Goal: Information Seeking & Learning: Learn about a topic

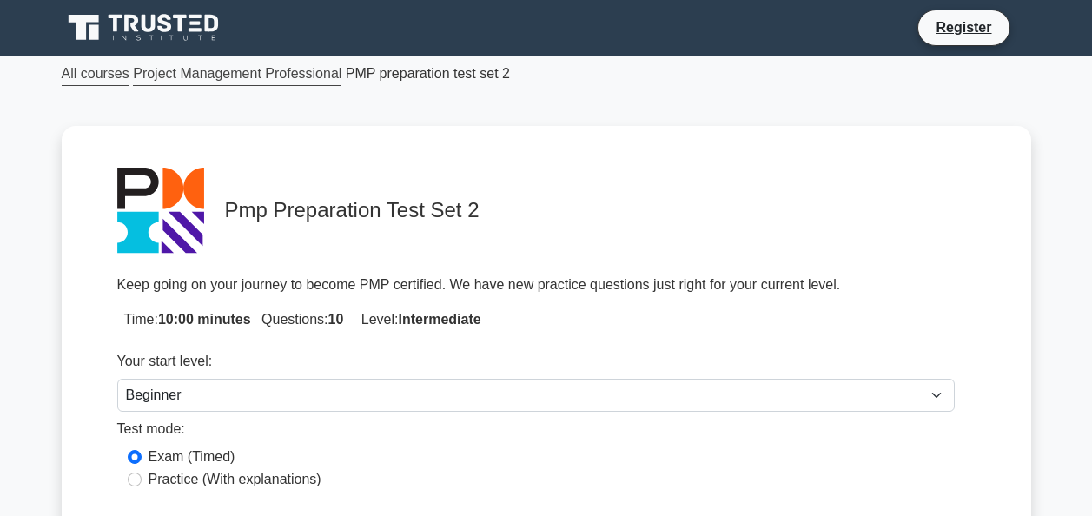
select select "beginner"
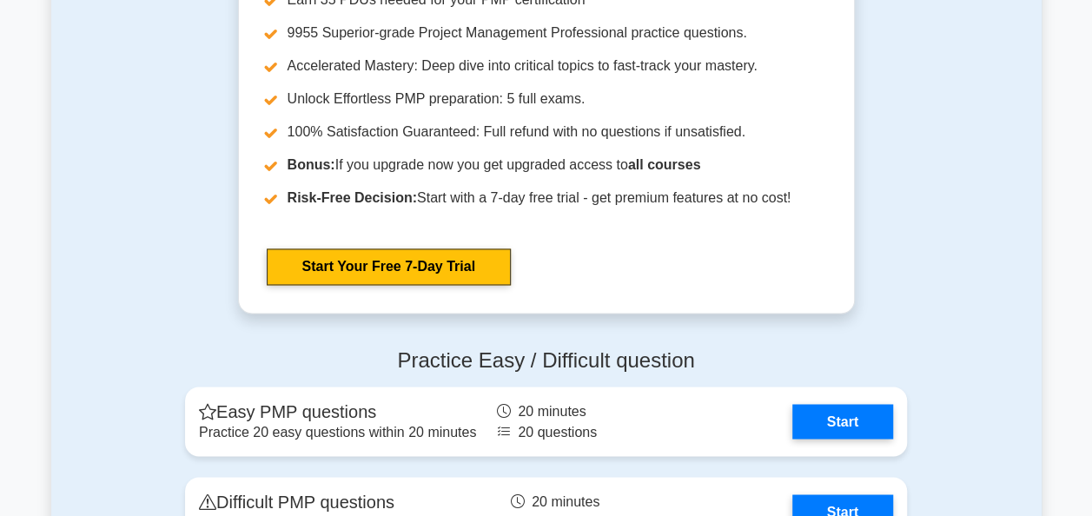
scroll to position [4605, 0]
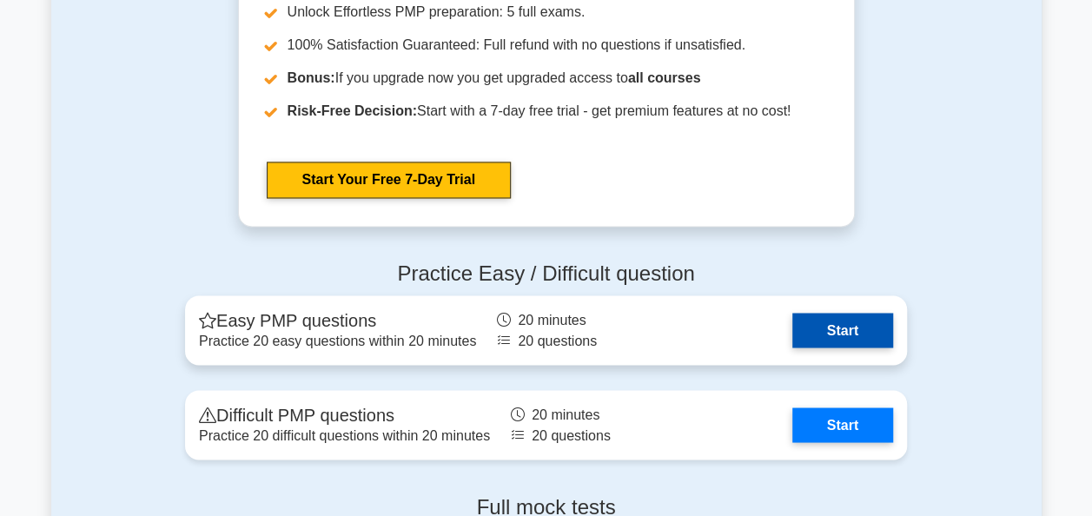
click at [858, 333] on link "Start" at bounding box center [842, 330] width 101 height 35
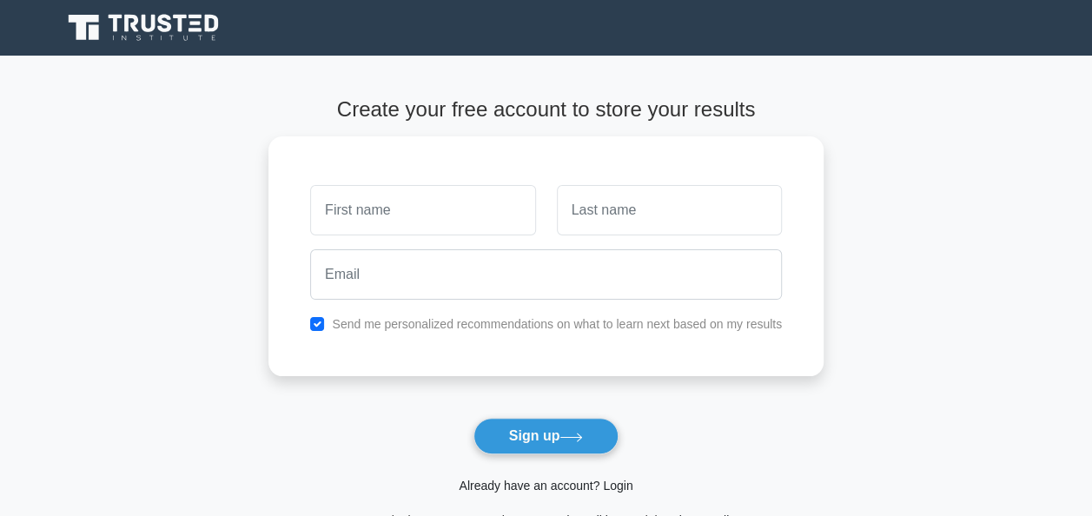
click at [610, 485] on link "Already have an account? Login" at bounding box center [546, 486] width 174 height 14
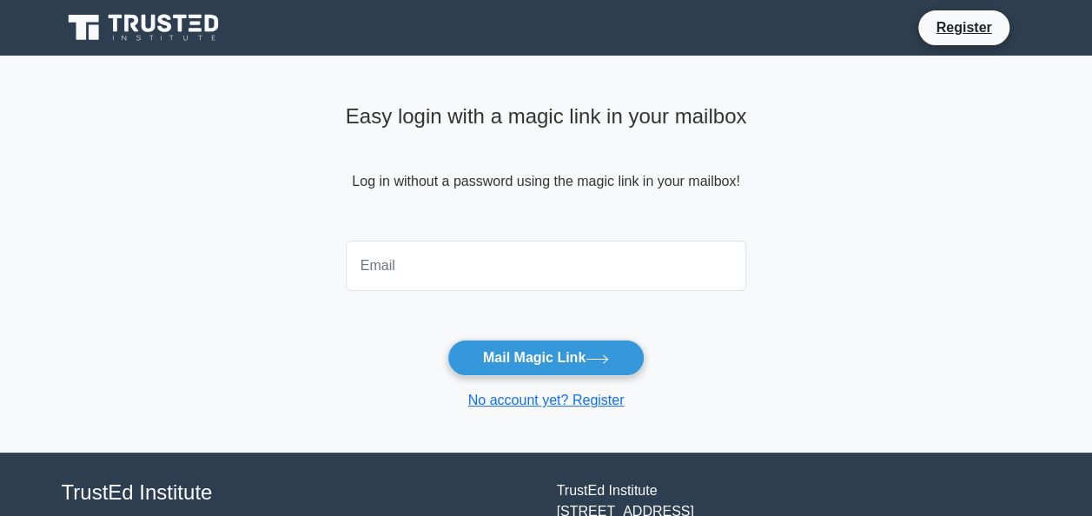
click at [493, 255] on input "email" at bounding box center [546, 266] width 401 height 50
type input "rawdasaeed19711@gmail.com"
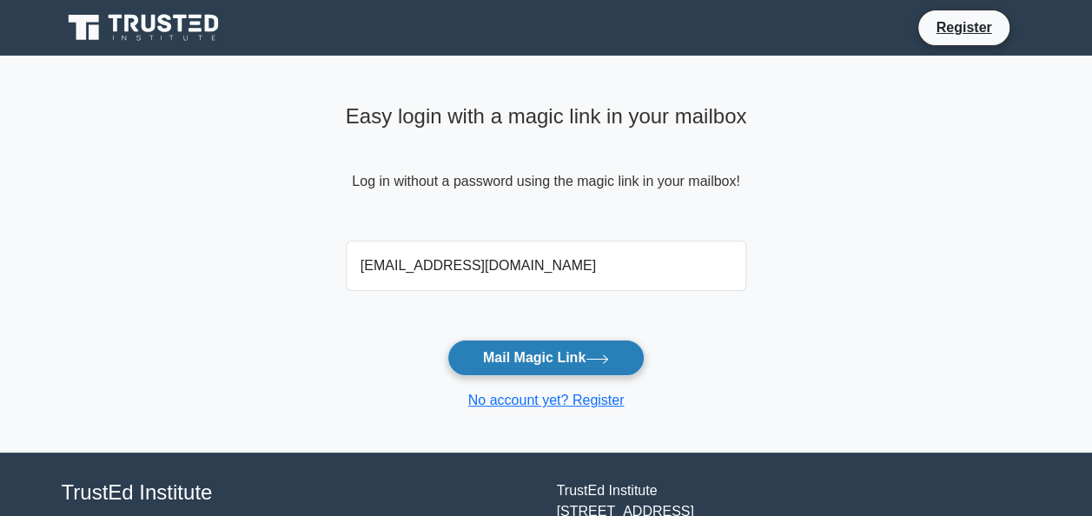
click at [499, 341] on button "Mail Magic Link" at bounding box center [545, 358] width 197 height 36
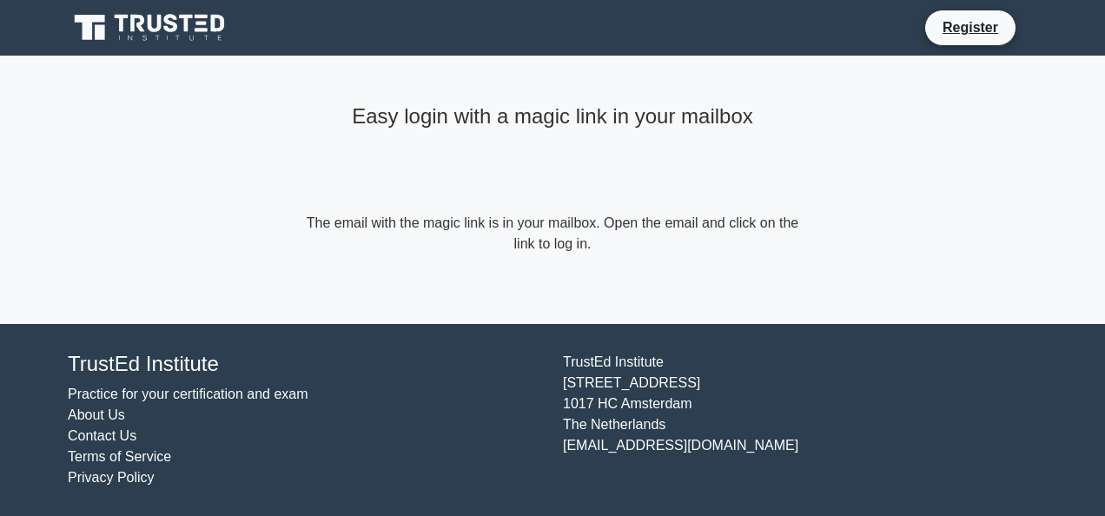
click at [1043, 184] on main "Easy login with a magic link in your mailbox The email with the magic link is i…" at bounding box center [552, 190] width 1105 height 268
